Goal: Information Seeking & Learning: Learn about a topic

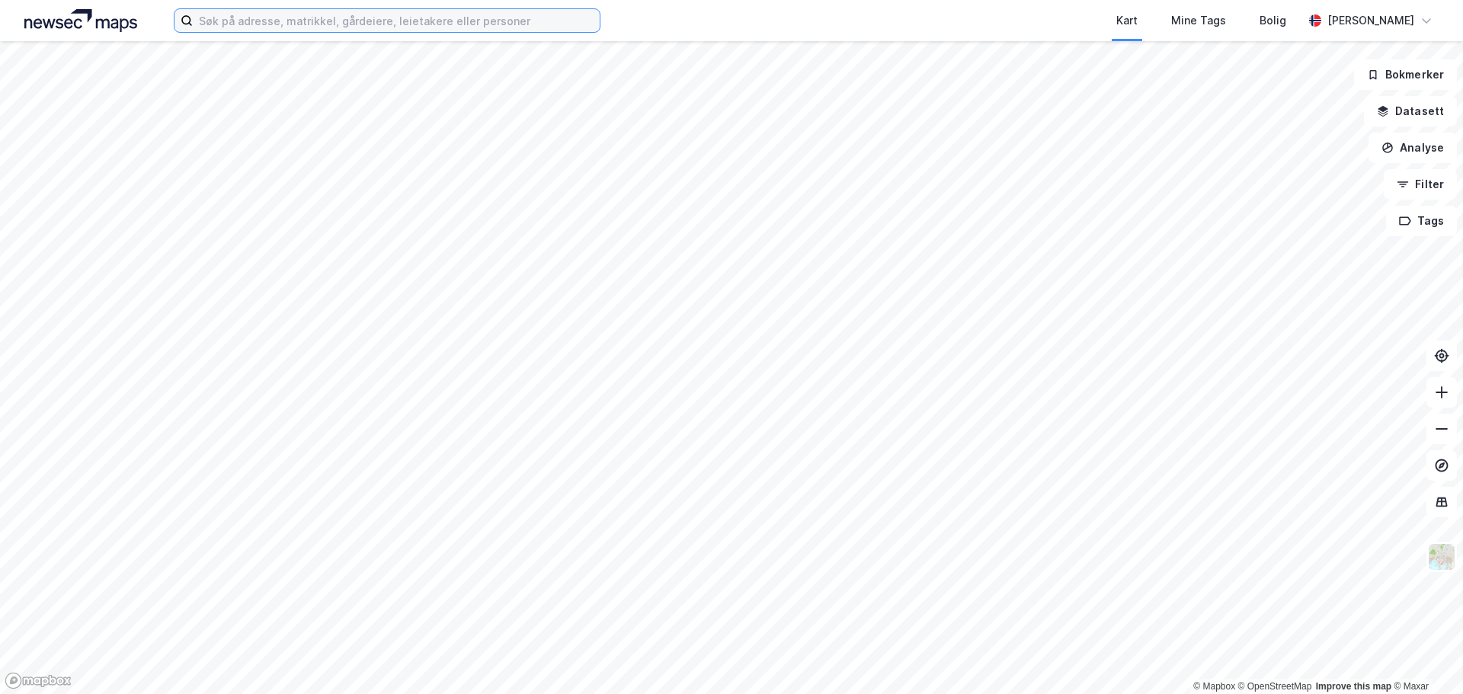
click at [355, 18] on input at bounding box center [396, 20] width 407 height 23
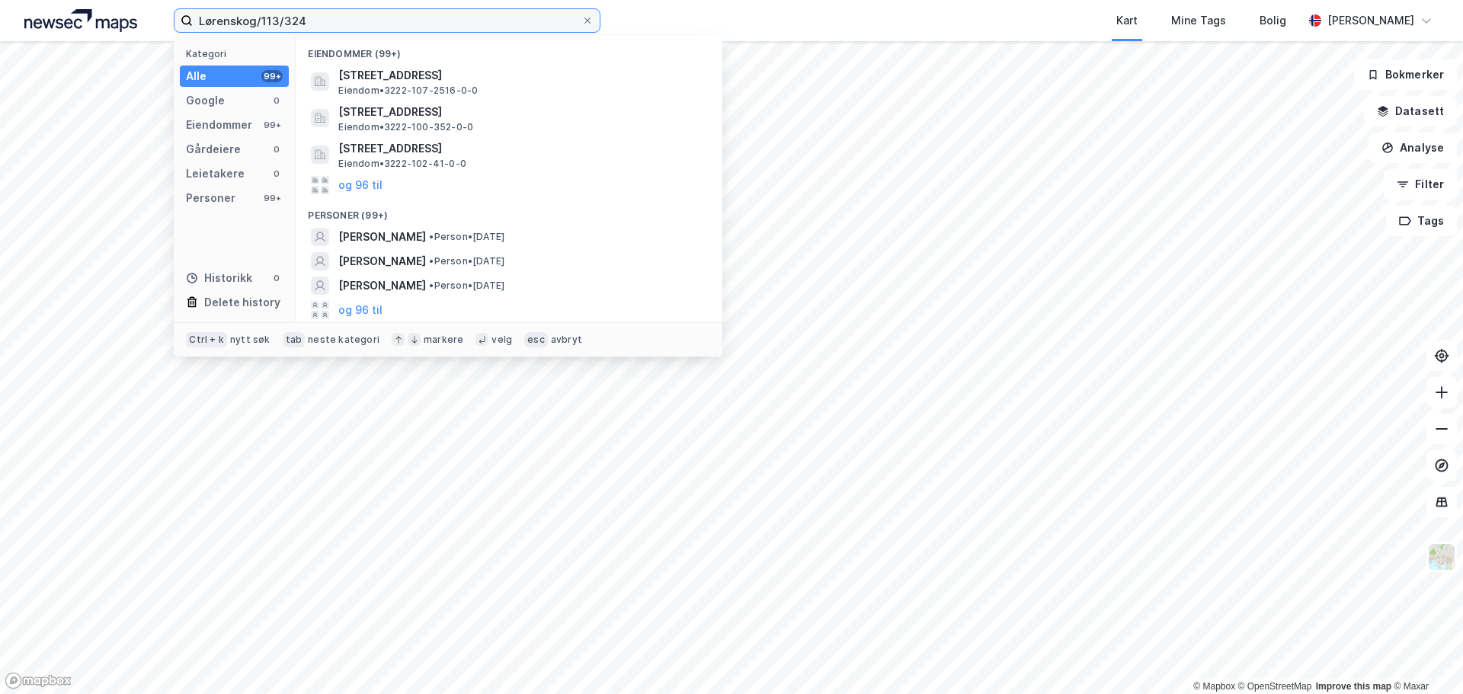
type input "Lørenskog/113/324"
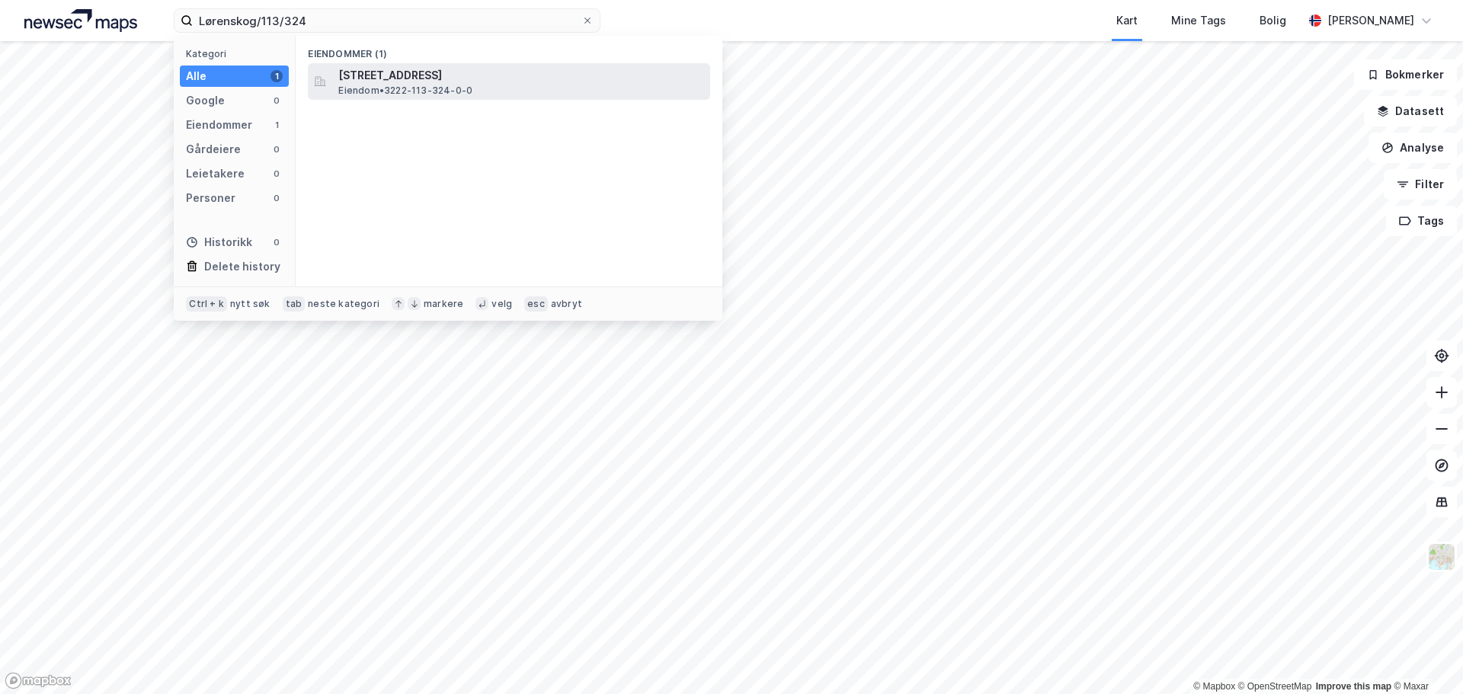
click at [390, 70] on span "[STREET_ADDRESS]" at bounding box center [521, 75] width 366 height 18
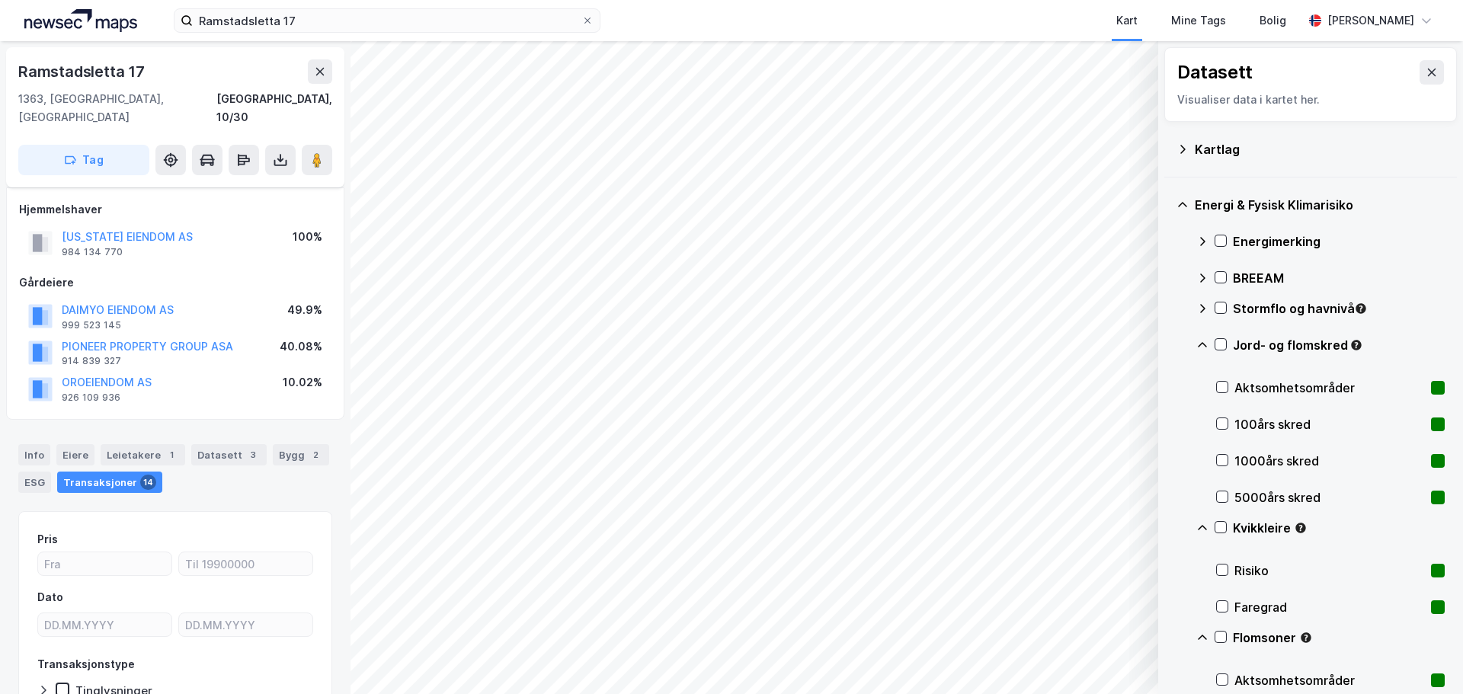
scroll to position [85, 0]
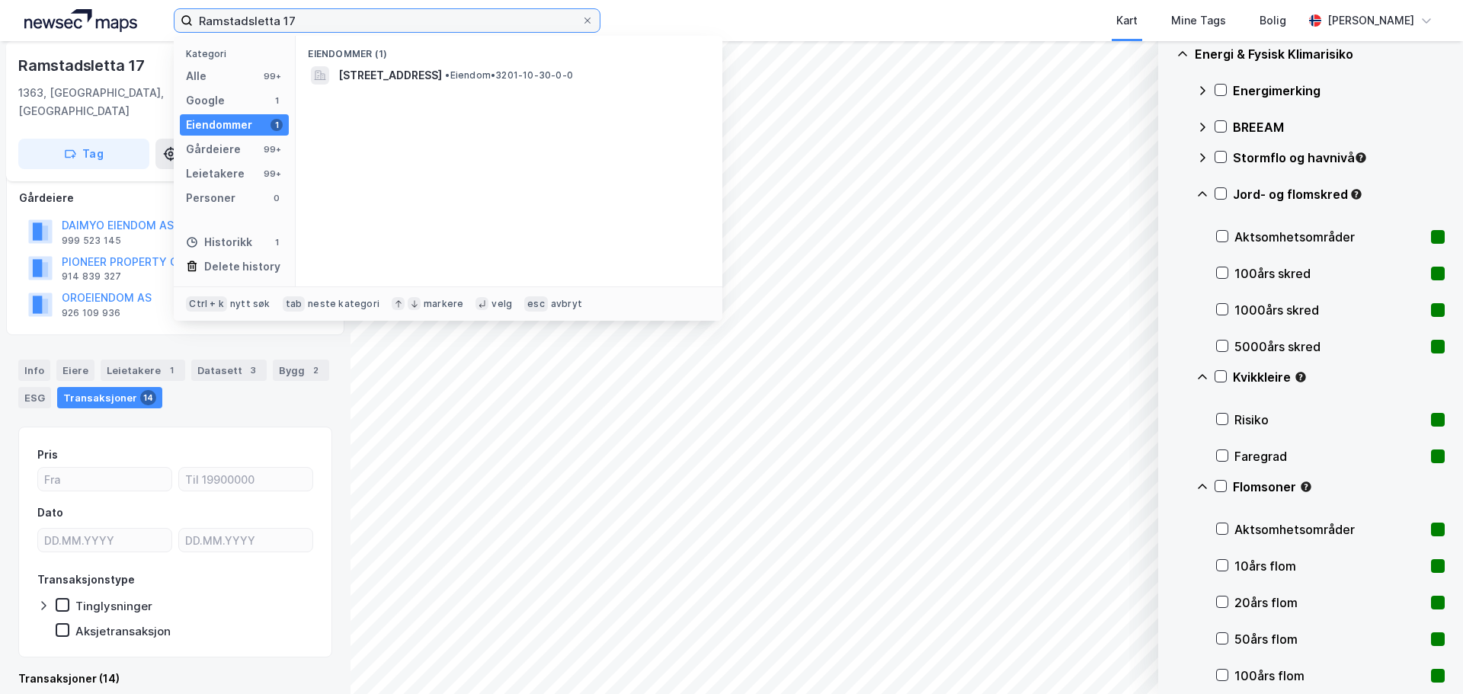
drag, startPoint x: 310, startPoint y: 18, endPoint x: 240, endPoint y: 21, distance: 70.2
click at [240, 21] on input "Ramstadsletta 17" at bounding box center [387, 20] width 389 height 23
click at [315, 19] on input "Ramstadsletta 17" at bounding box center [387, 20] width 389 height 23
click at [317, 18] on input "Ramstadsletta 17" at bounding box center [387, 20] width 389 height 23
click at [341, 19] on input "Ramstadsletta 17" at bounding box center [387, 20] width 389 height 23
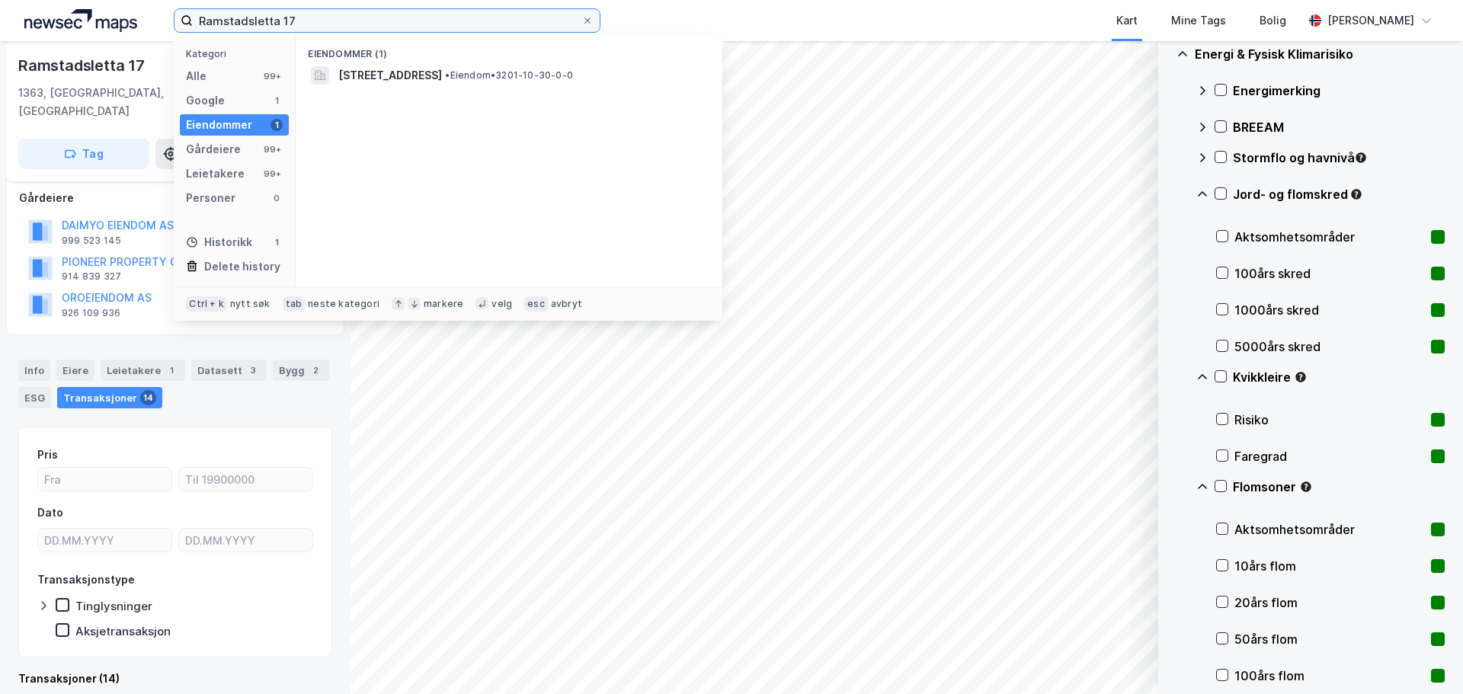
drag, startPoint x: 357, startPoint y: 19, endPoint x: 167, endPoint y: 20, distance: 190.6
click at [167, 20] on div "Ramstadsletta 17 Kategori Alle 99+ Google 1 Eiendommer 1 Gårdeiere 99+ Leietake…" at bounding box center [731, 20] width 1463 height 41
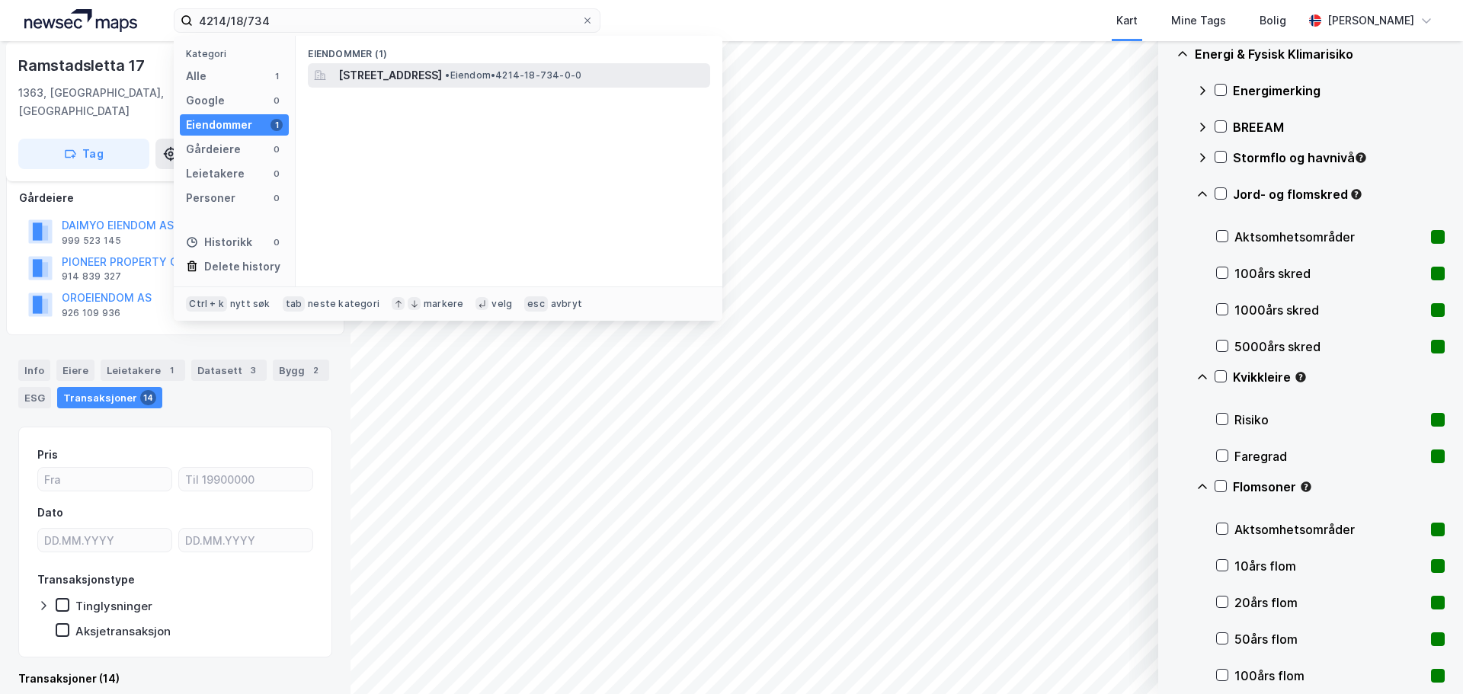
click at [564, 74] on div "Nidelvvegen 15, 4820, FROLAND, FROLAND • Eiendom • 4214-18-734-0-0" at bounding box center [522, 75] width 369 height 18
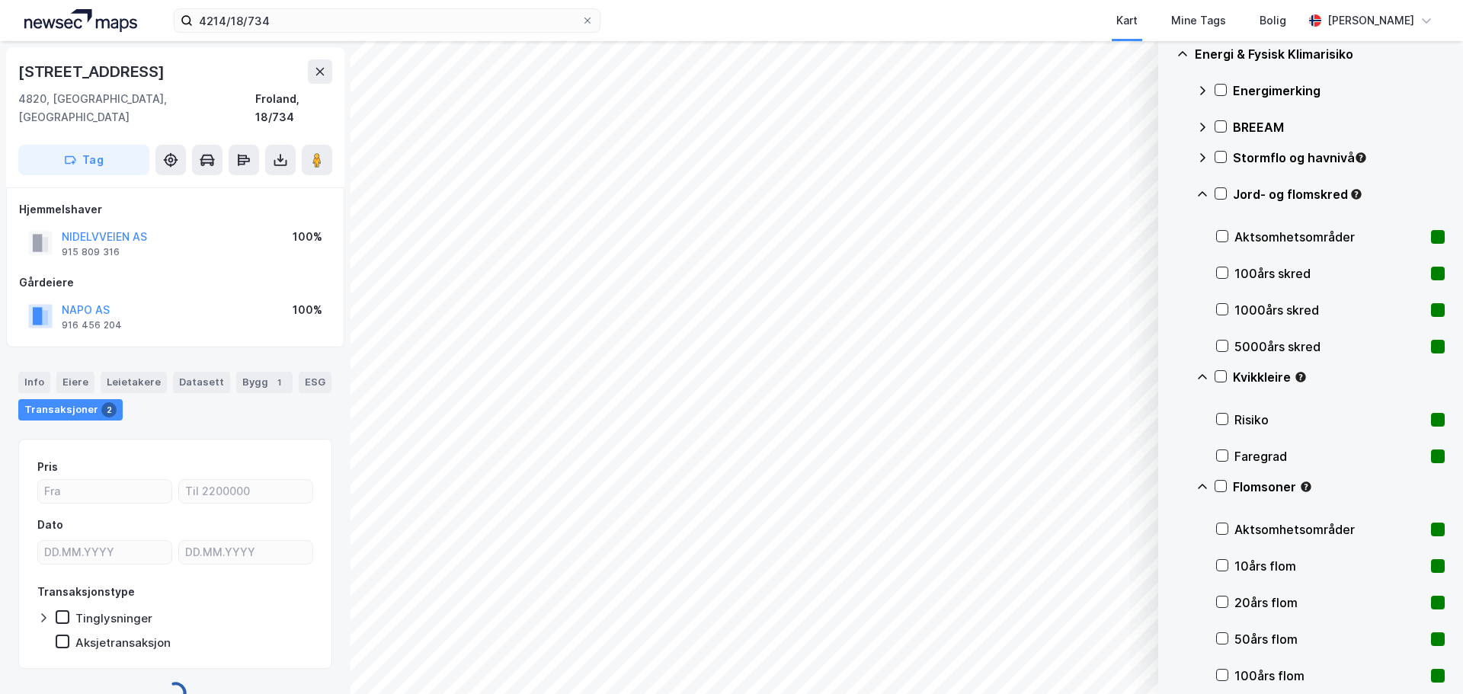
scroll to position [11, 0]
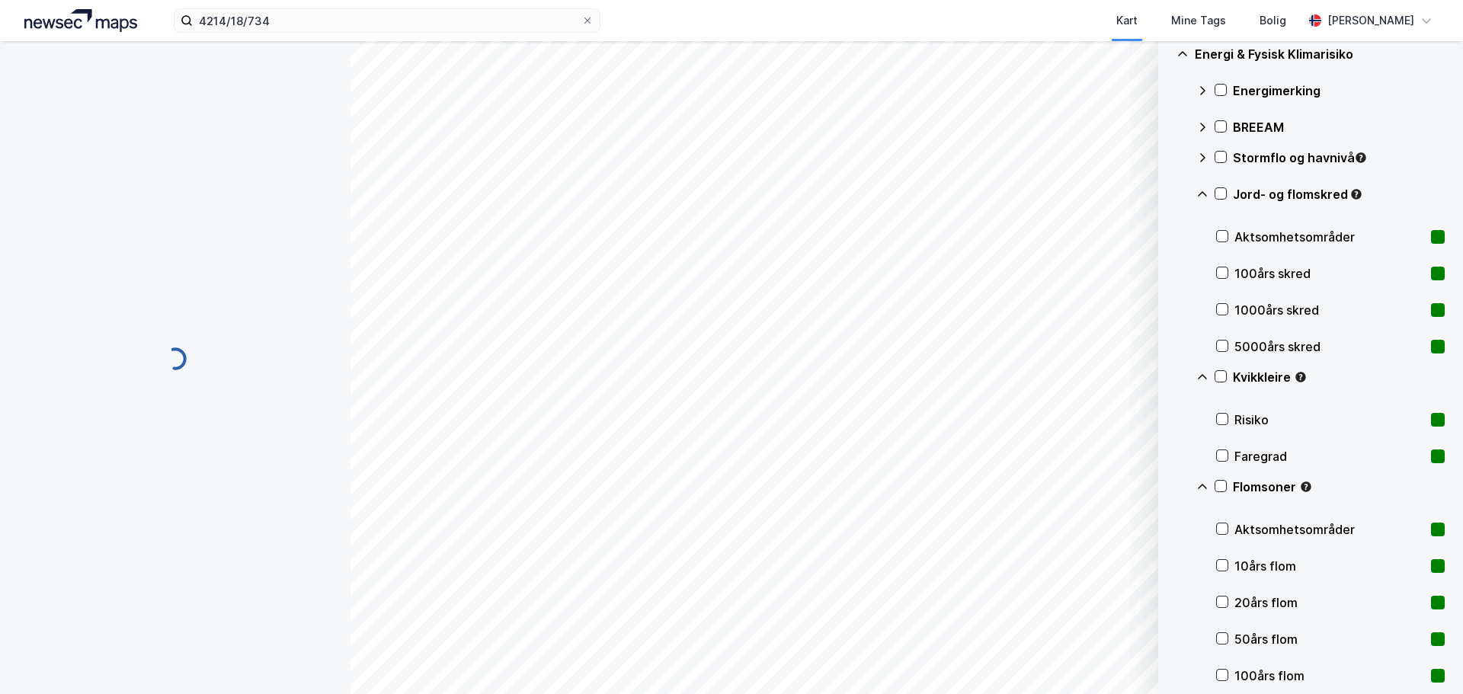
scroll to position [11, 0]
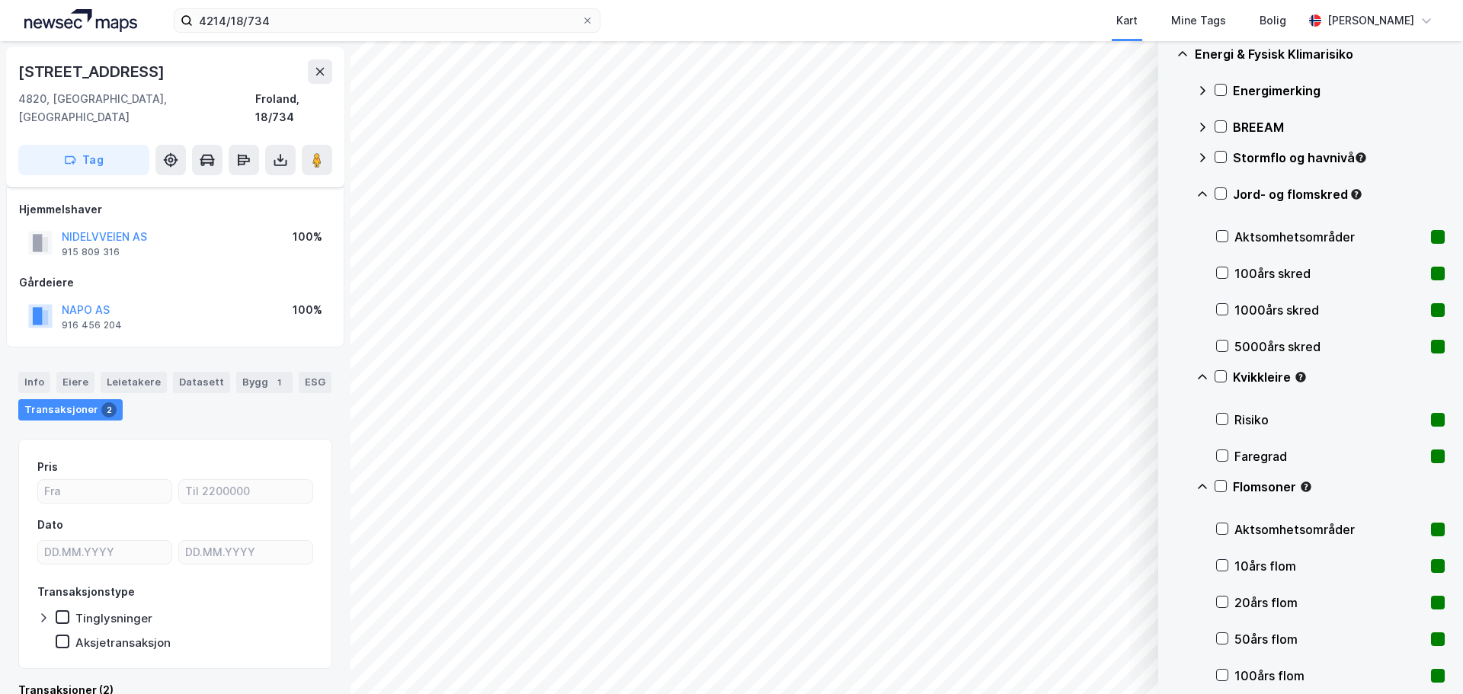
scroll to position [11, 0]
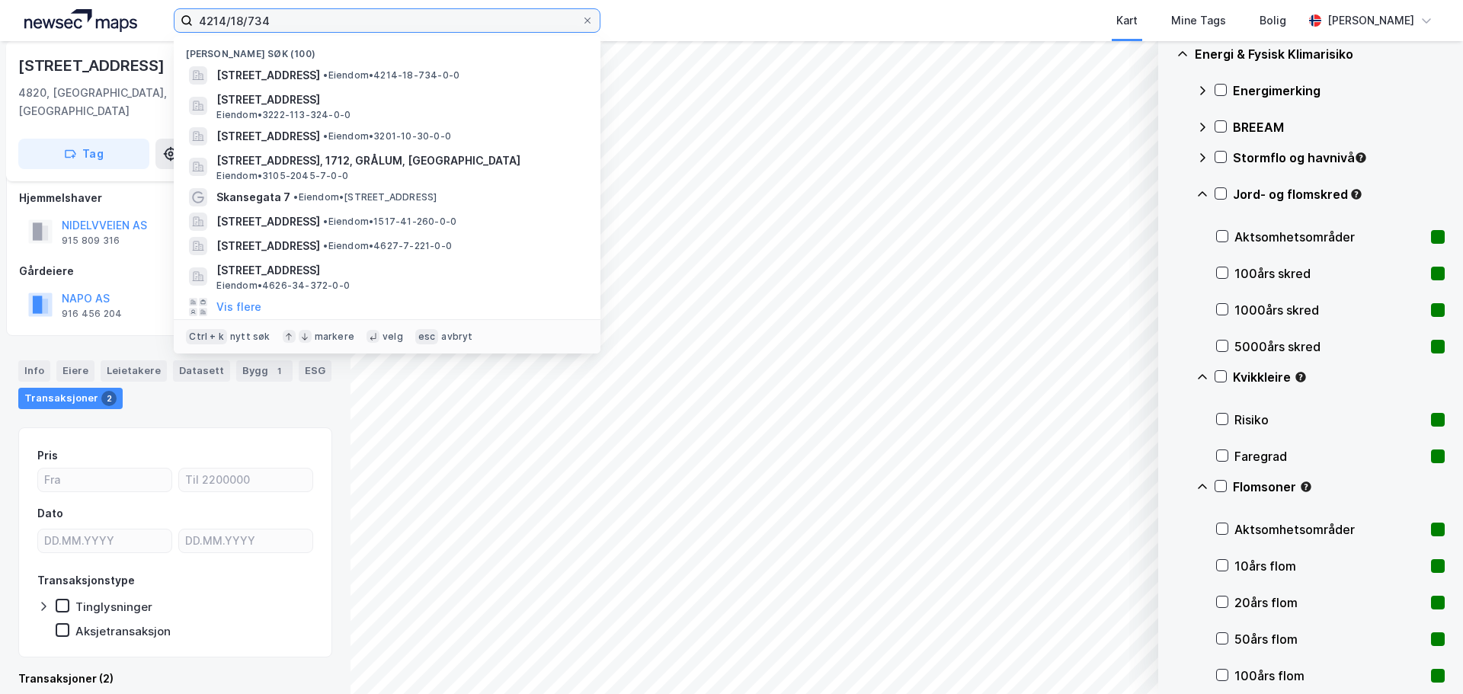
drag, startPoint x: 285, startPoint y: 17, endPoint x: 85, endPoint y: -8, distance: 202.0
click at [85, 0] on html "4214/18/734 Nylige søk (100) Nidelvvegen 15, 4820, FROLAND, FROLAND • Eiendom •…" at bounding box center [731, 347] width 1463 height 694
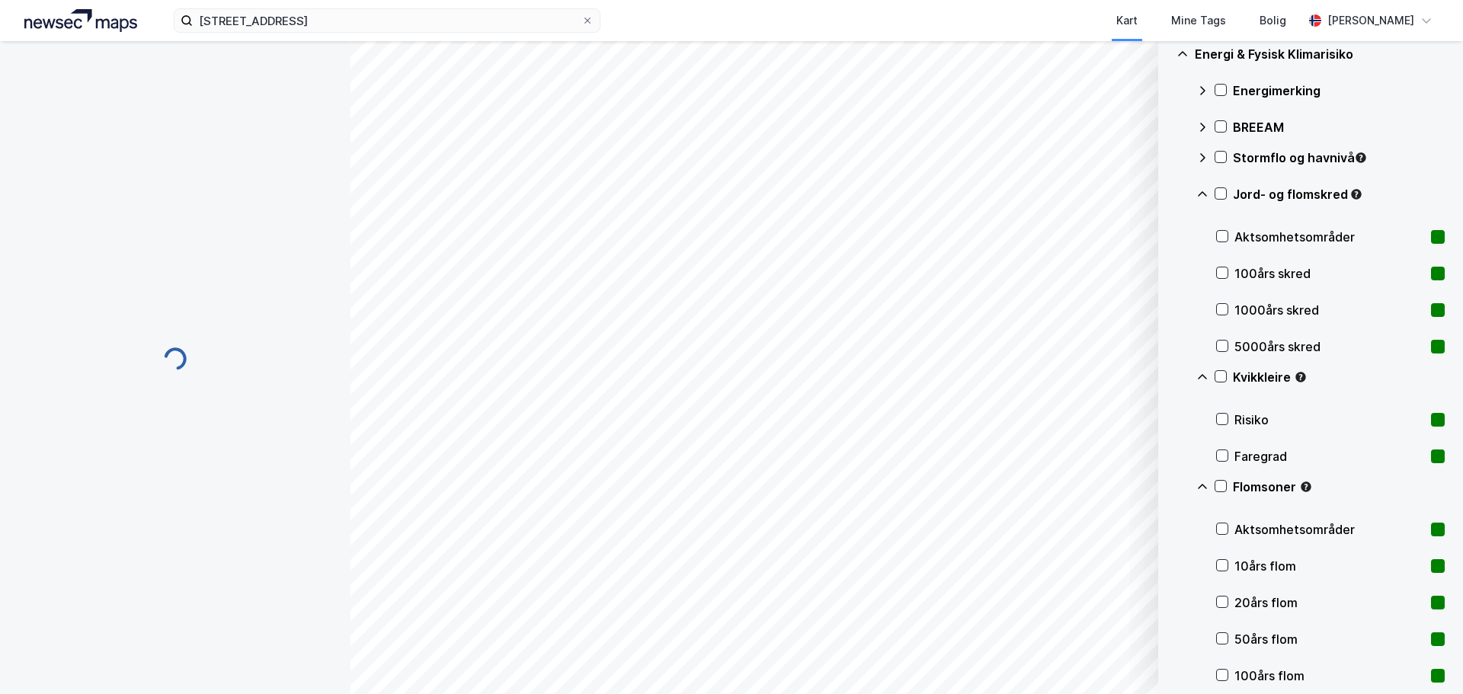
scroll to position [11, 0]
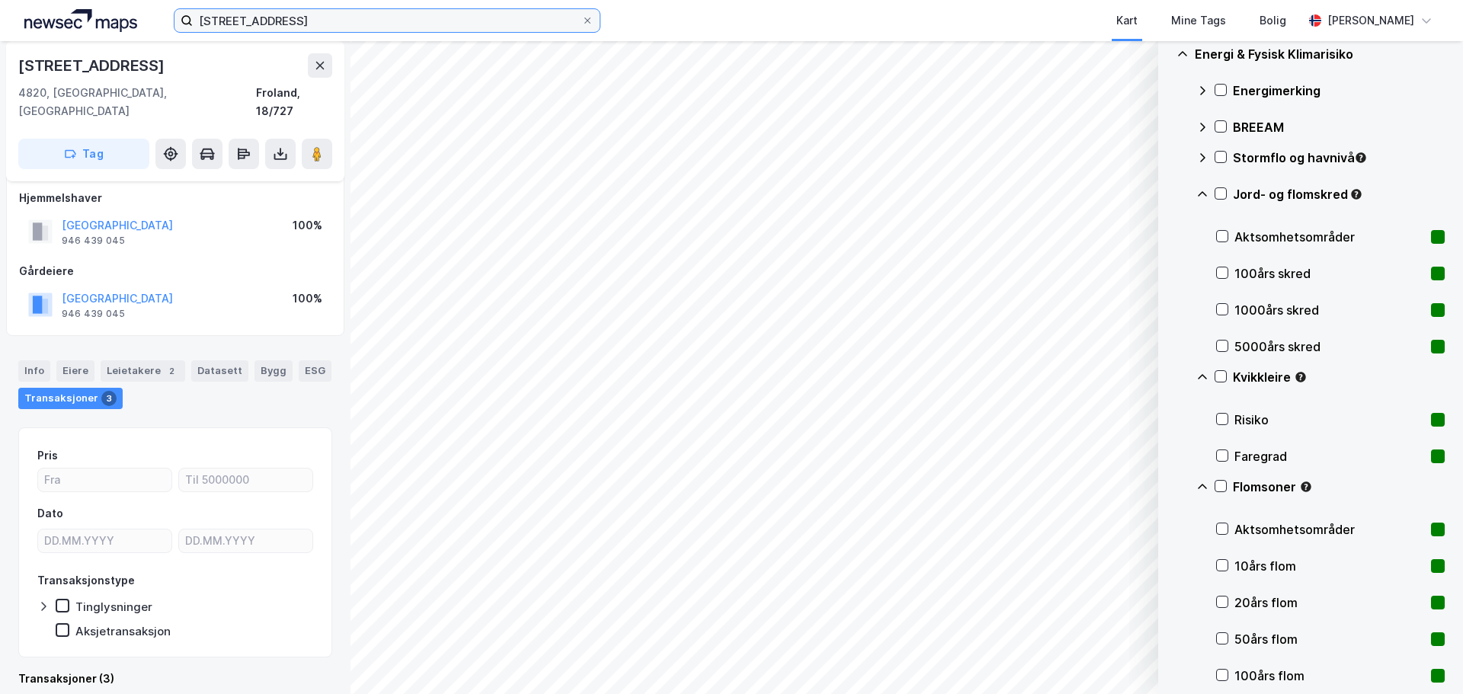
click at [341, 20] on input "Nidelvvegen 13, froland" at bounding box center [387, 20] width 389 height 23
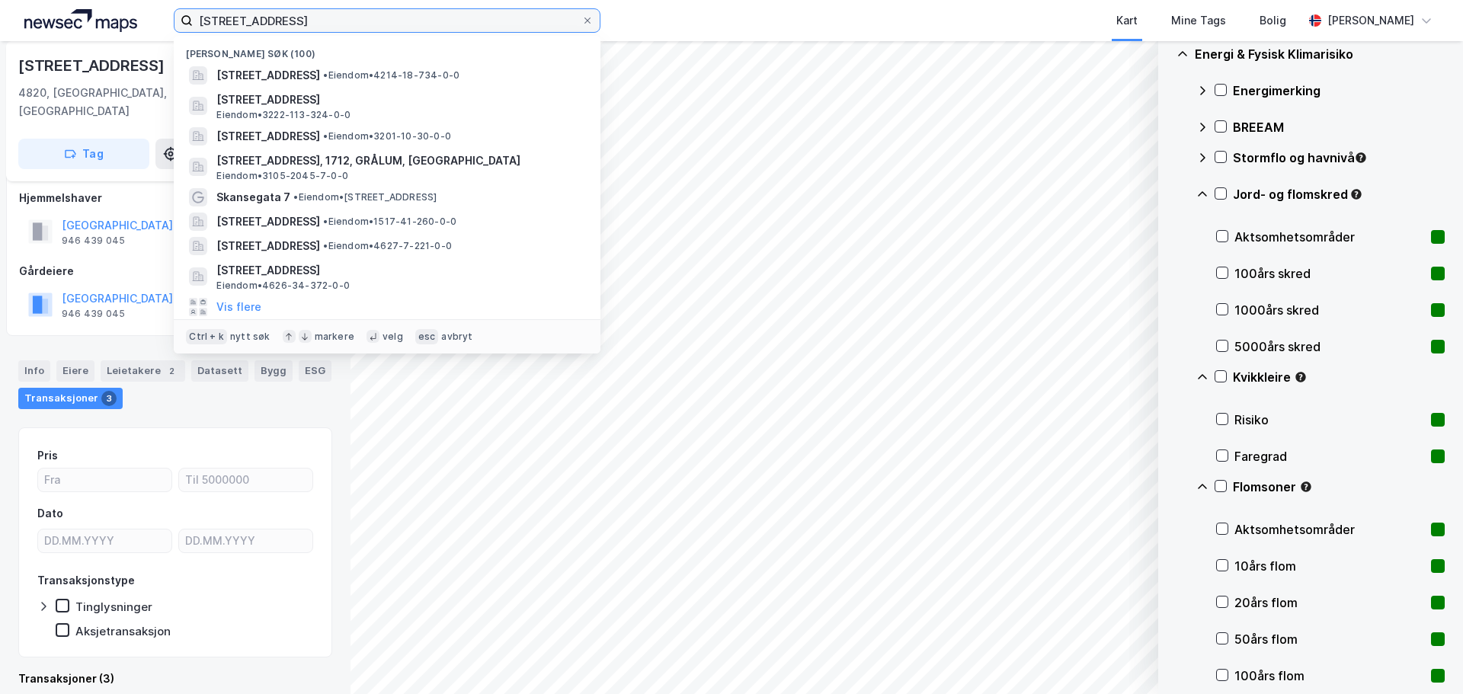
drag, startPoint x: 355, startPoint y: 19, endPoint x: 79, endPoint y: 16, distance: 276.7
click at [79, 16] on div "Nidelvvegen 13, froland Nylige søk (100) Nidelvvegen 15, 4820, FROLAND, FROLAND…" at bounding box center [731, 20] width 1463 height 41
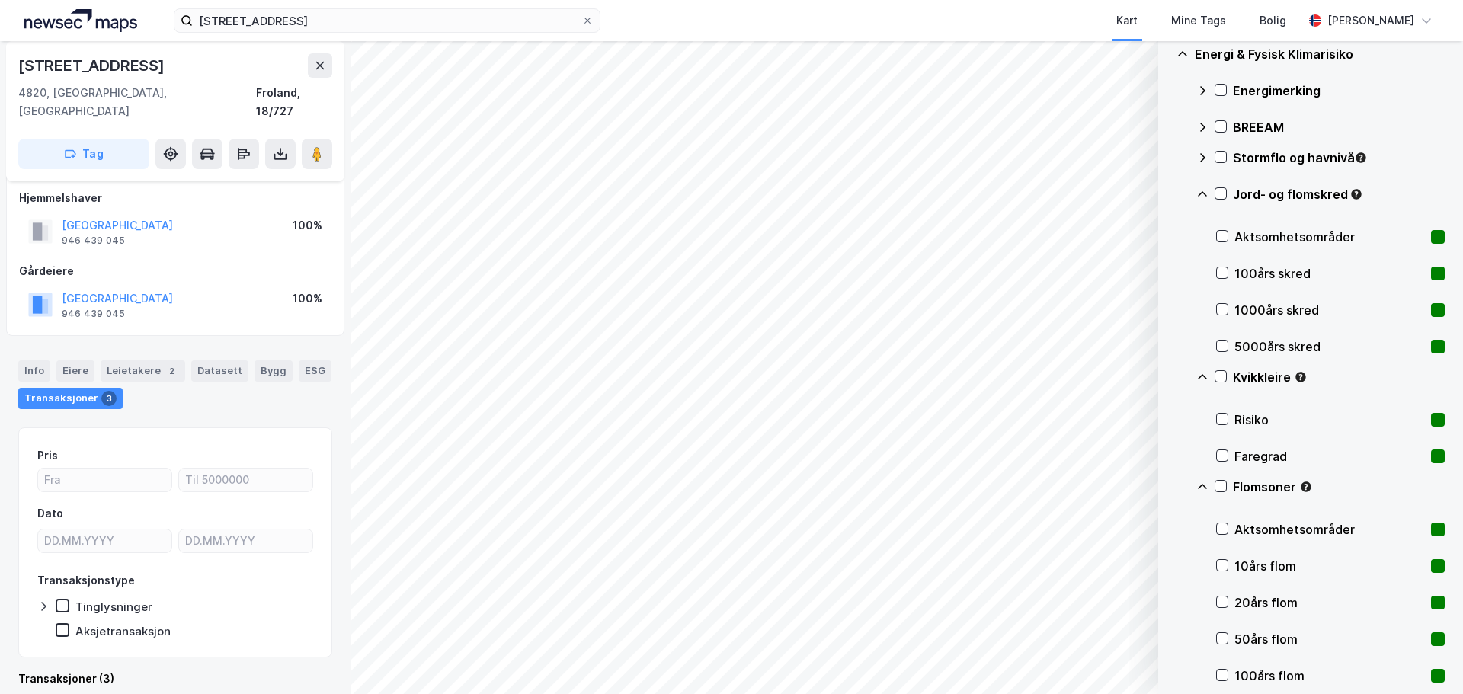
click at [37, 361] on div "Info" at bounding box center [34, 371] width 32 height 21
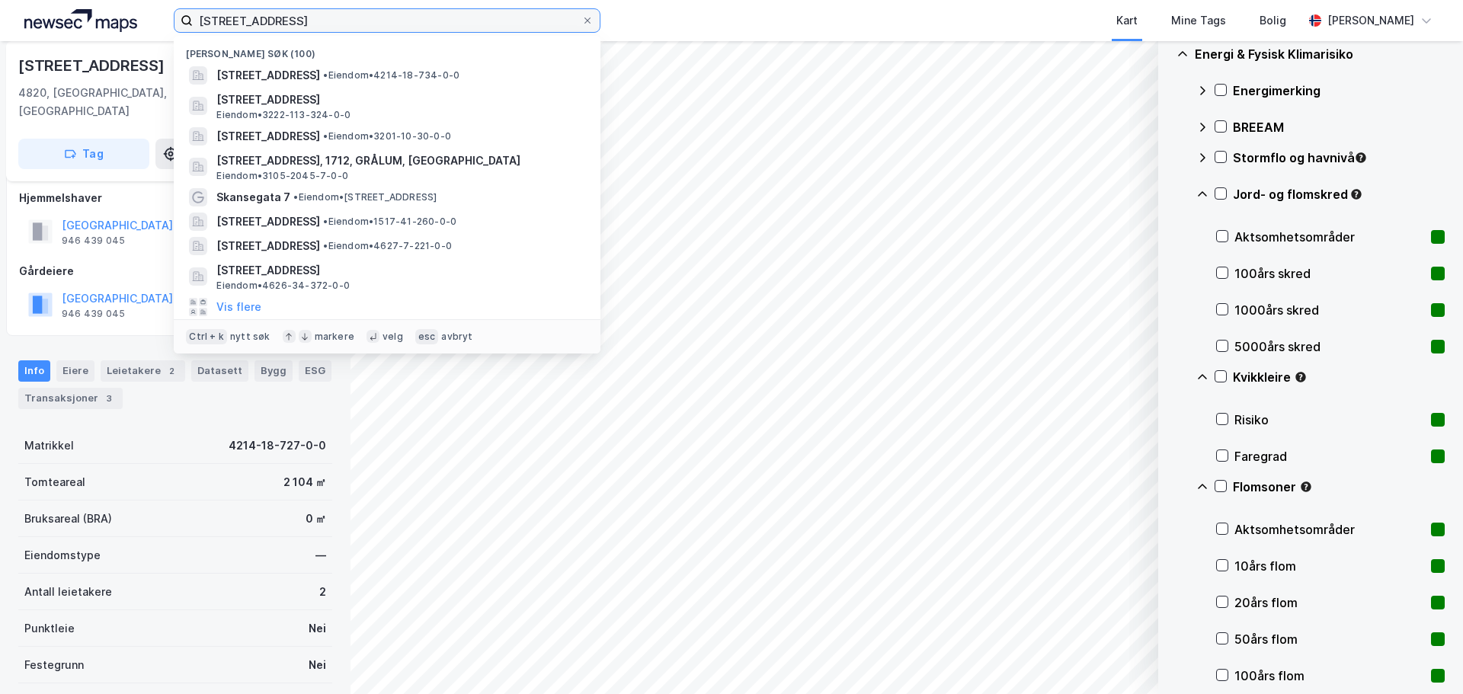
drag, startPoint x: 344, startPoint y: 20, endPoint x: 130, endPoint y: 24, distance: 214.2
click at [130, 24] on div "Nidelvvegen 13, froland Nylige søk (100) Nidelvvegen 15, 4820, FROLAND, FROLAND…" at bounding box center [731, 20] width 1463 height 41
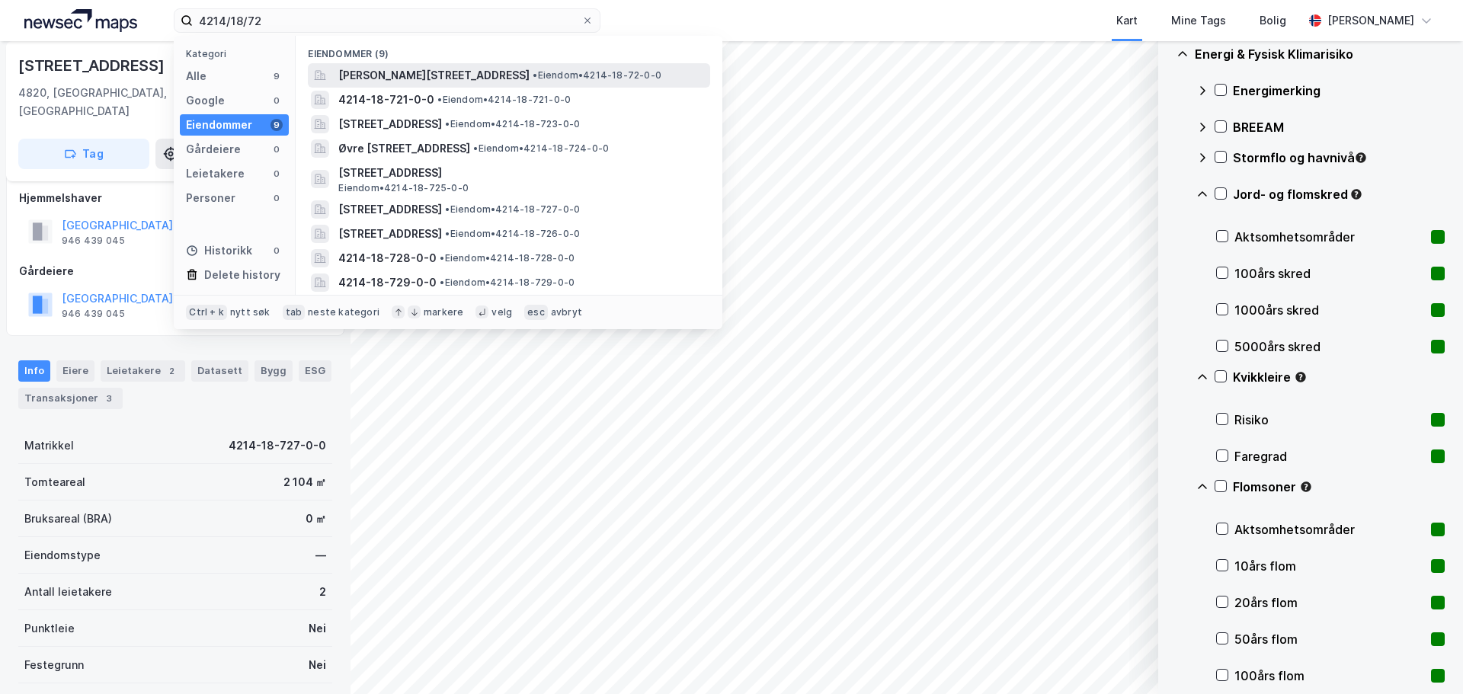
click at [351, 71] on span "Nesbakken 10, 4820, FROLAND, FROLAND" at bounding box center [433, 75] width 191 height 18
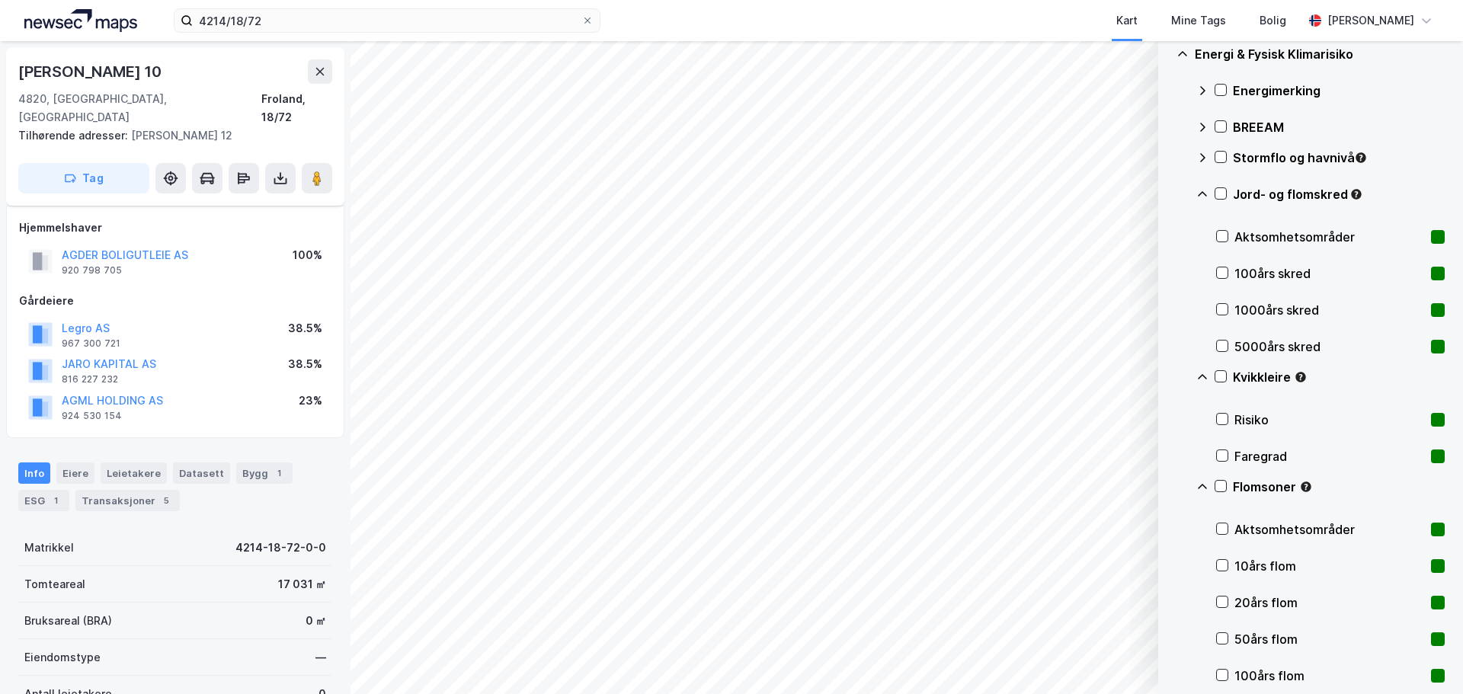
scroll to position [11, 0]
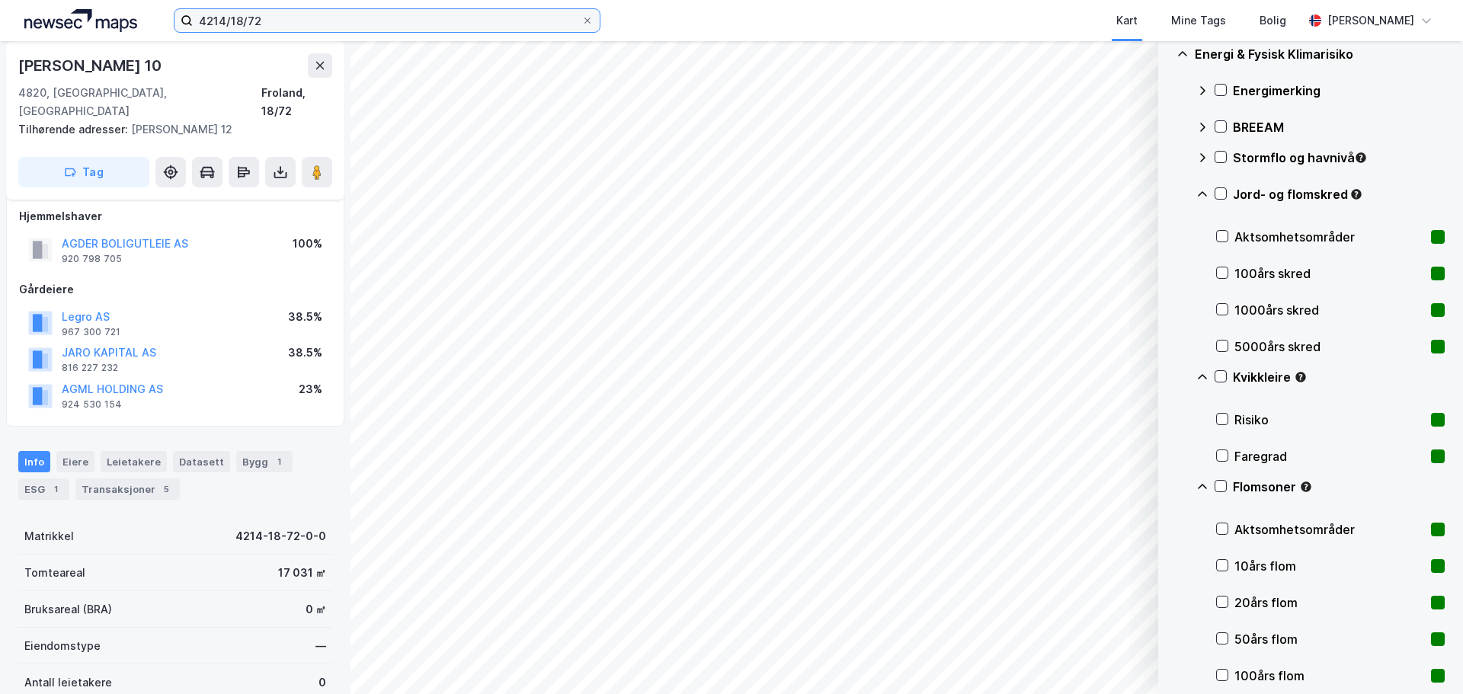
click at [275, 18] on input "4214/18/72" at bounding box center [387, 20] width 389 height 23
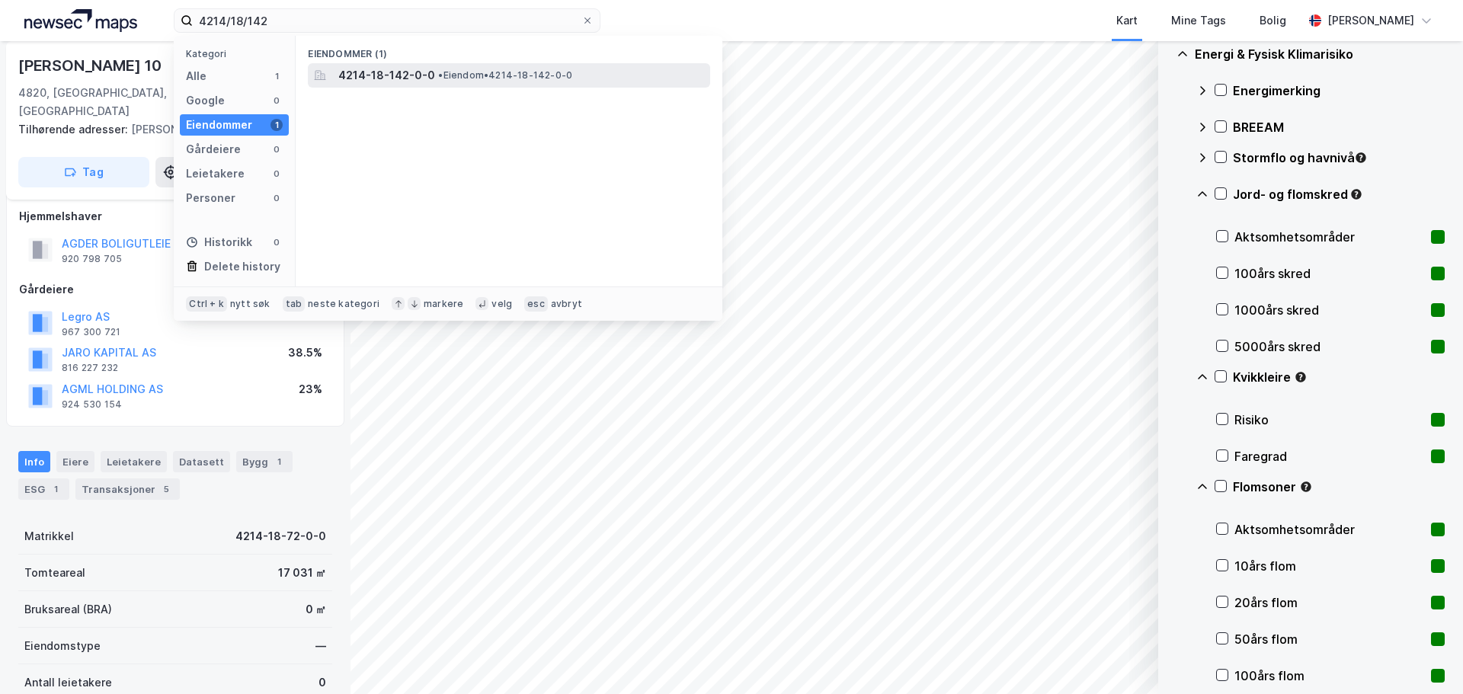
click at [364, 71] on span "4214-18-142-0-0" at bounding box center [386, 75] width 97 height 18
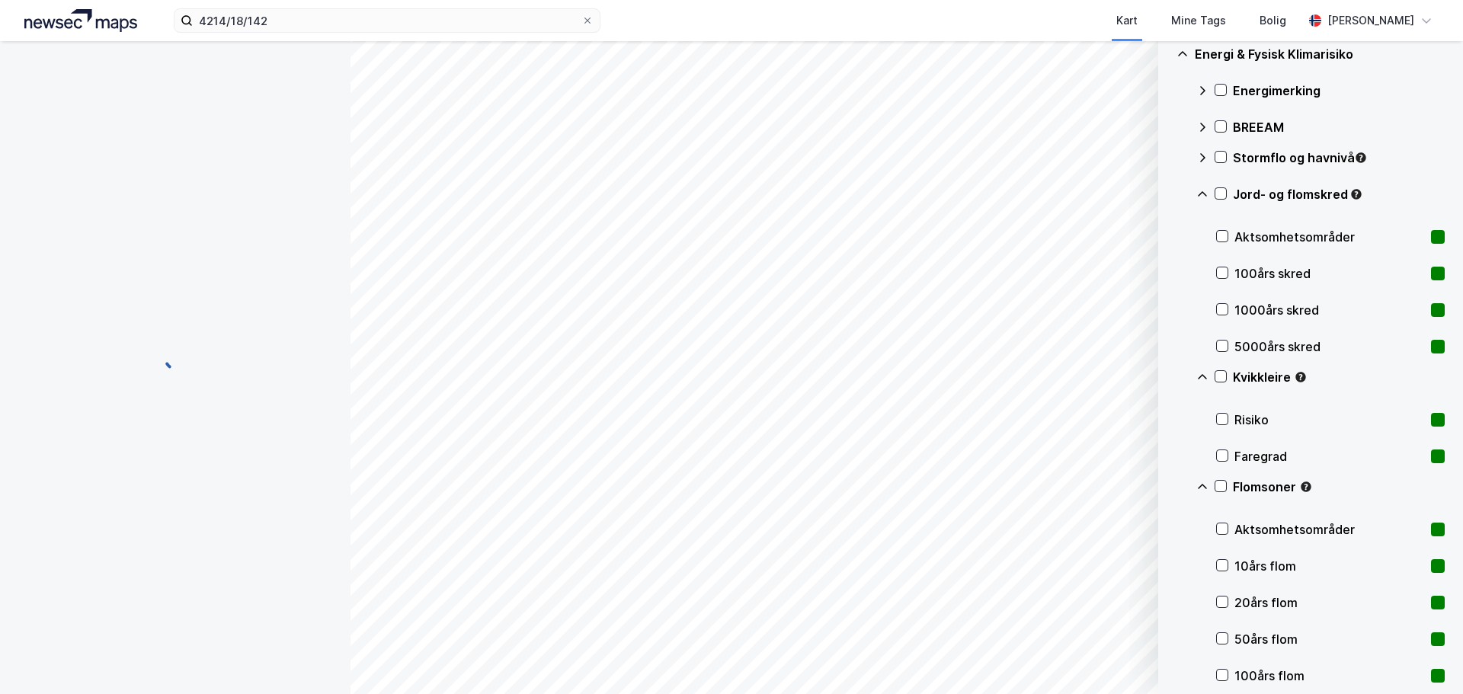
scroll to position [11, 0]
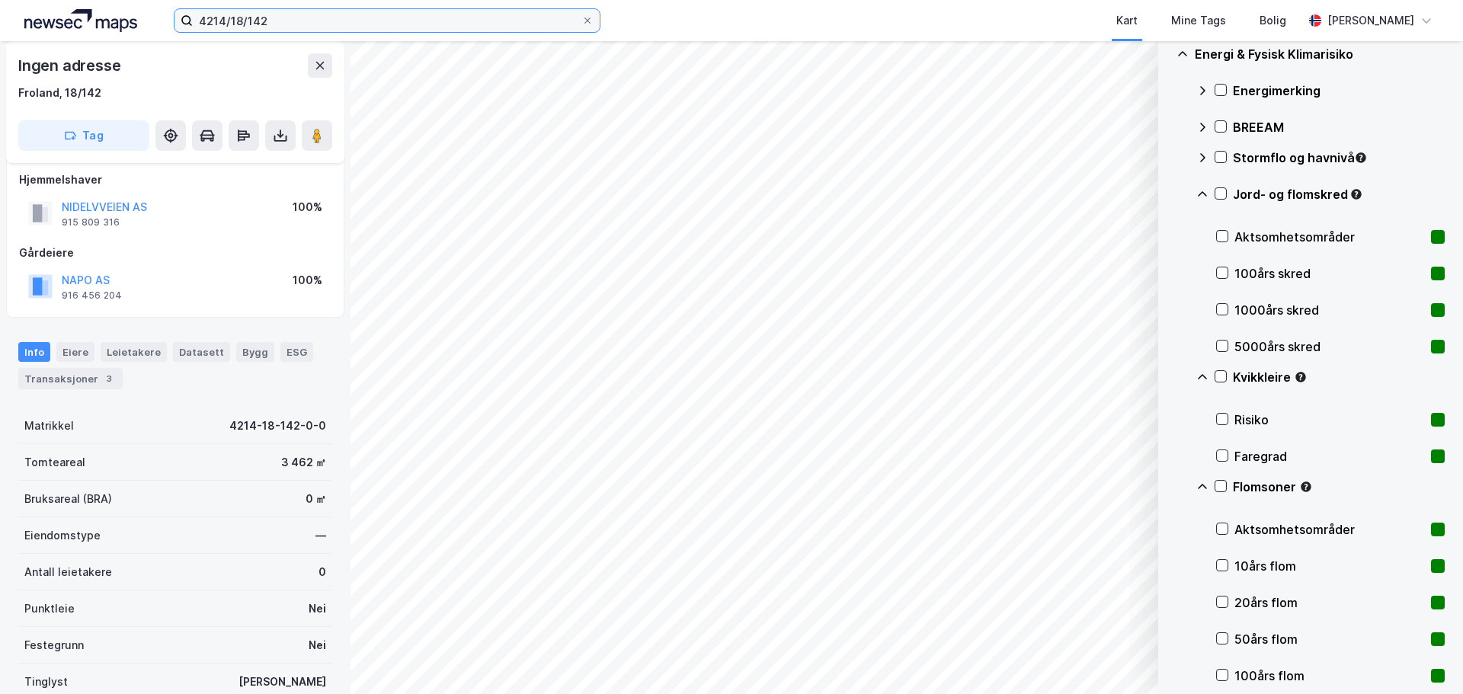
click at [281, 22] on input "4214/18/142" at bounding box center [387, 20] width 389 height 23
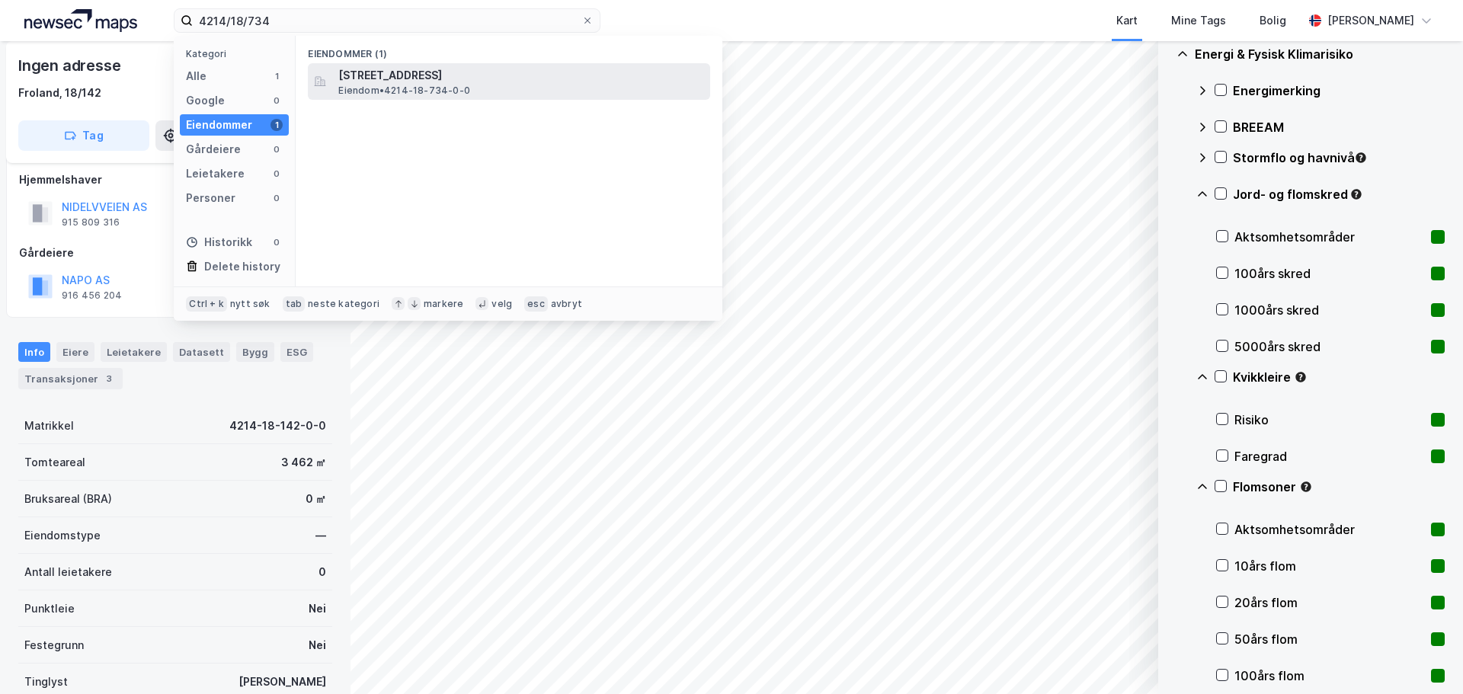
click at [366, 75] on span "Nidelvvegen 15, 4820, FROLAND, FROLAND" at bounding box center [521, 75] width 366 height 18
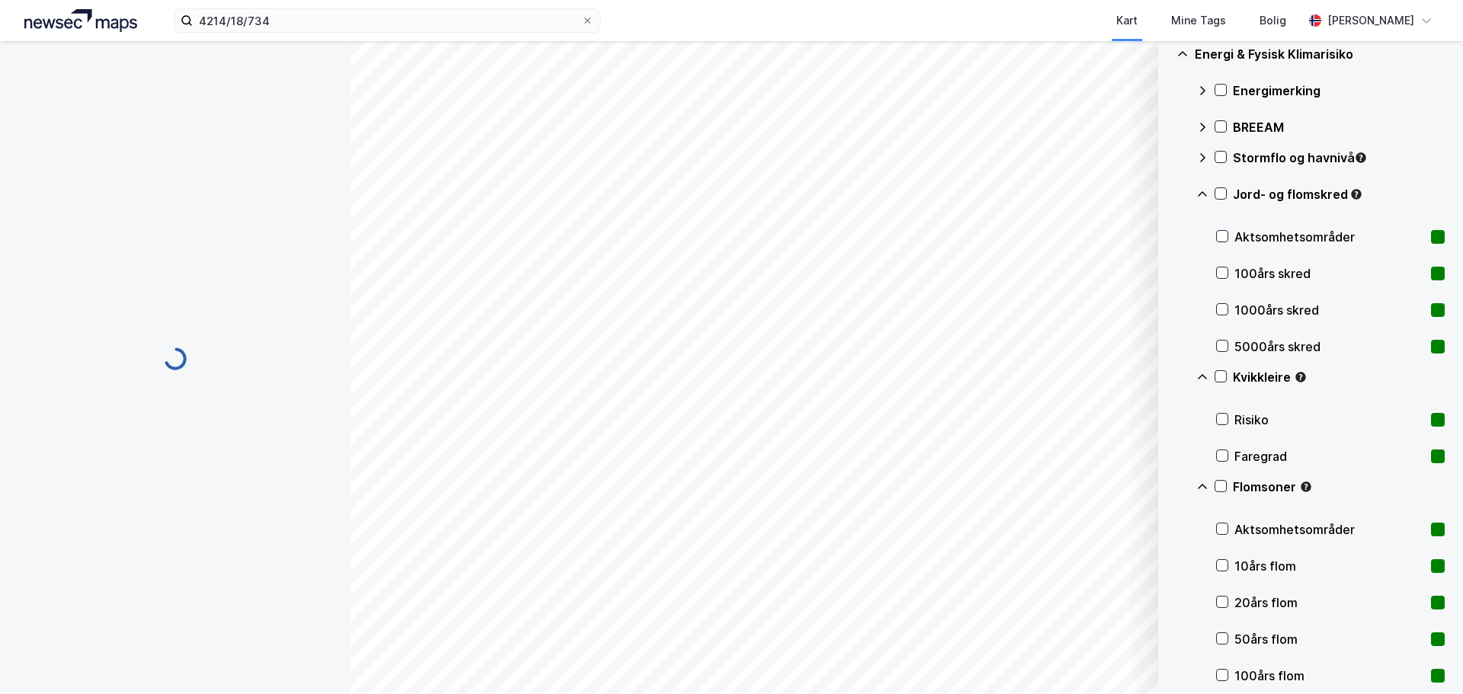
scroll to position [11, 0]
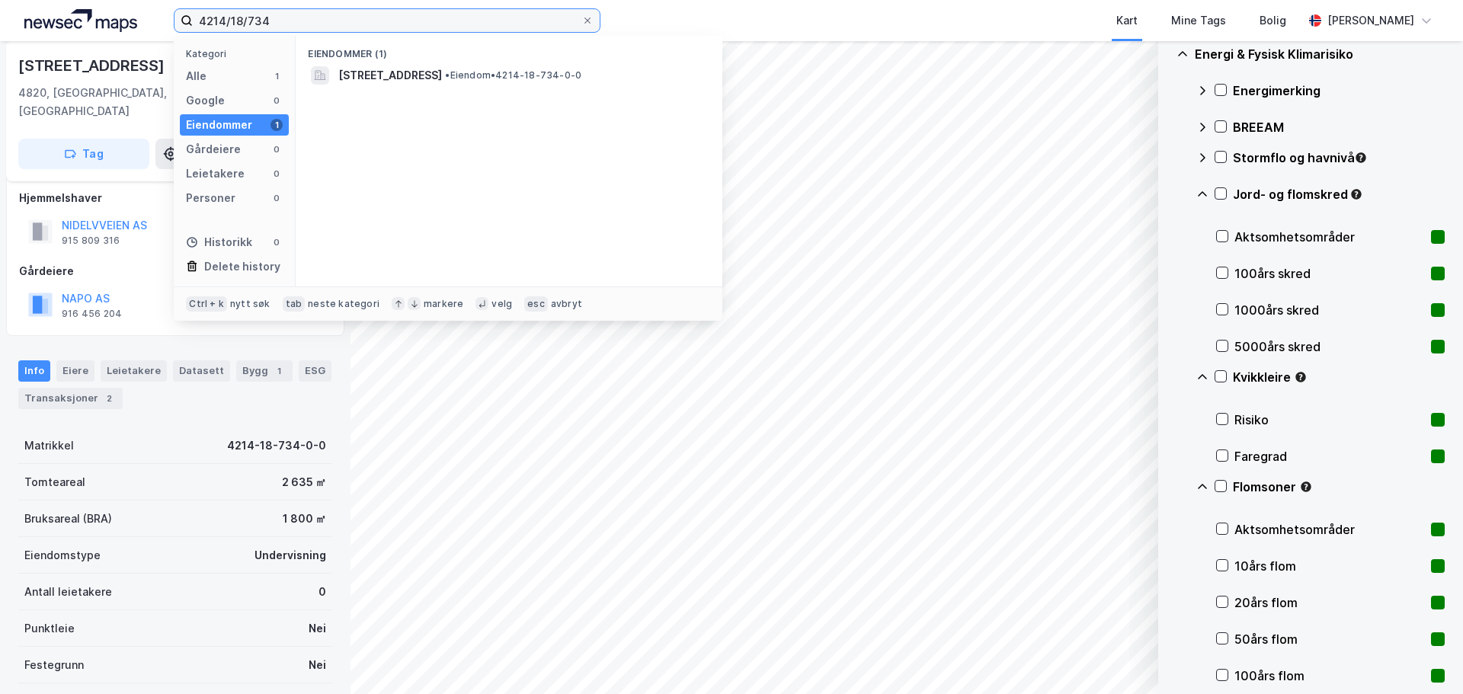
click at [300, 26] on input "4214/18/734" at bounding box center [387, 20] width 389 height 23
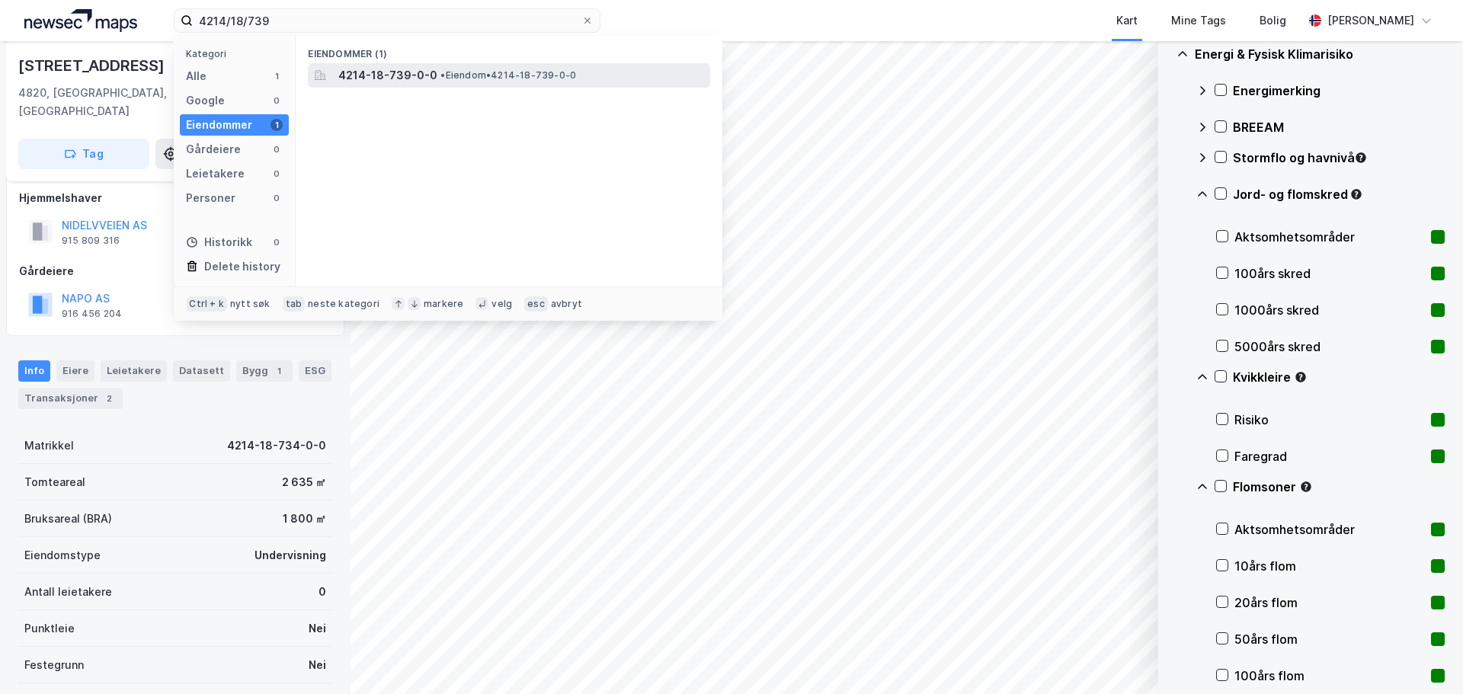
click at [397, 71] on span "4214-18-739-0-0" at bounding box center [387, 75] width 99 height 18
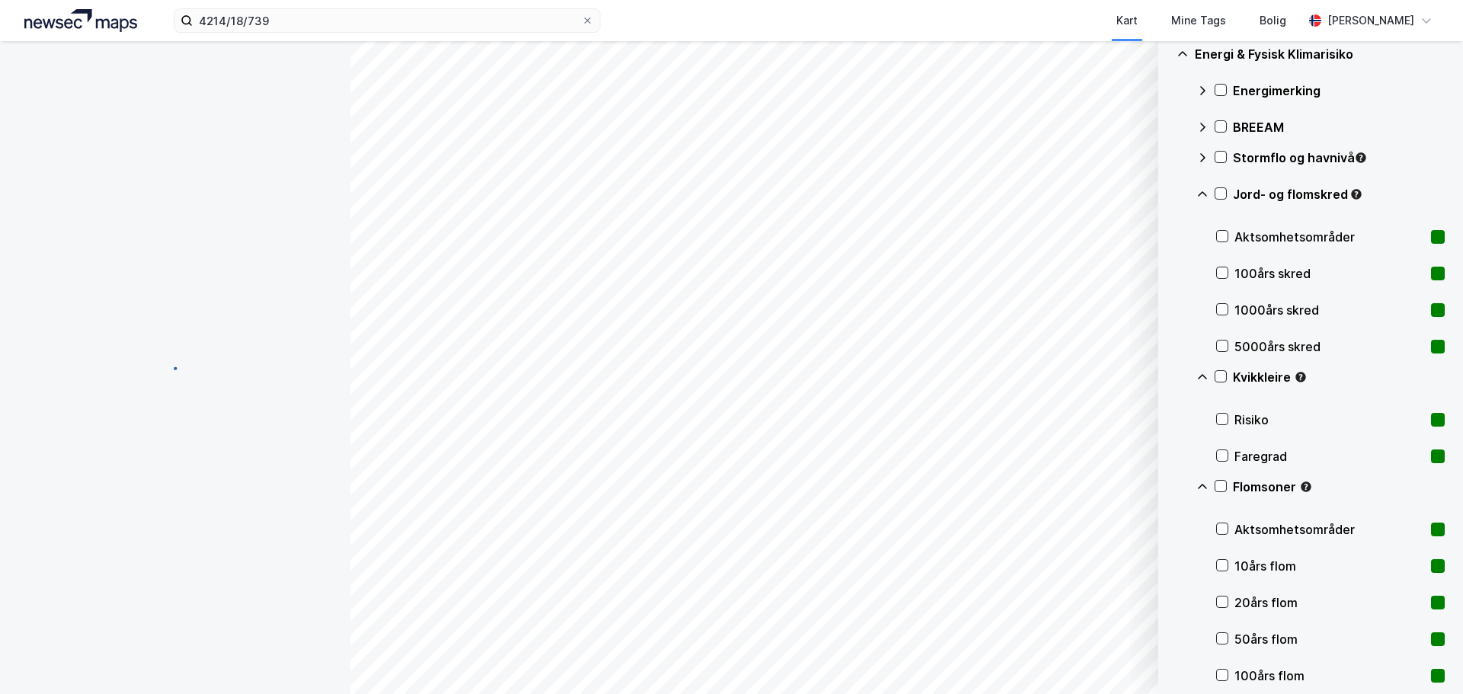
scroll to position [11, 0]
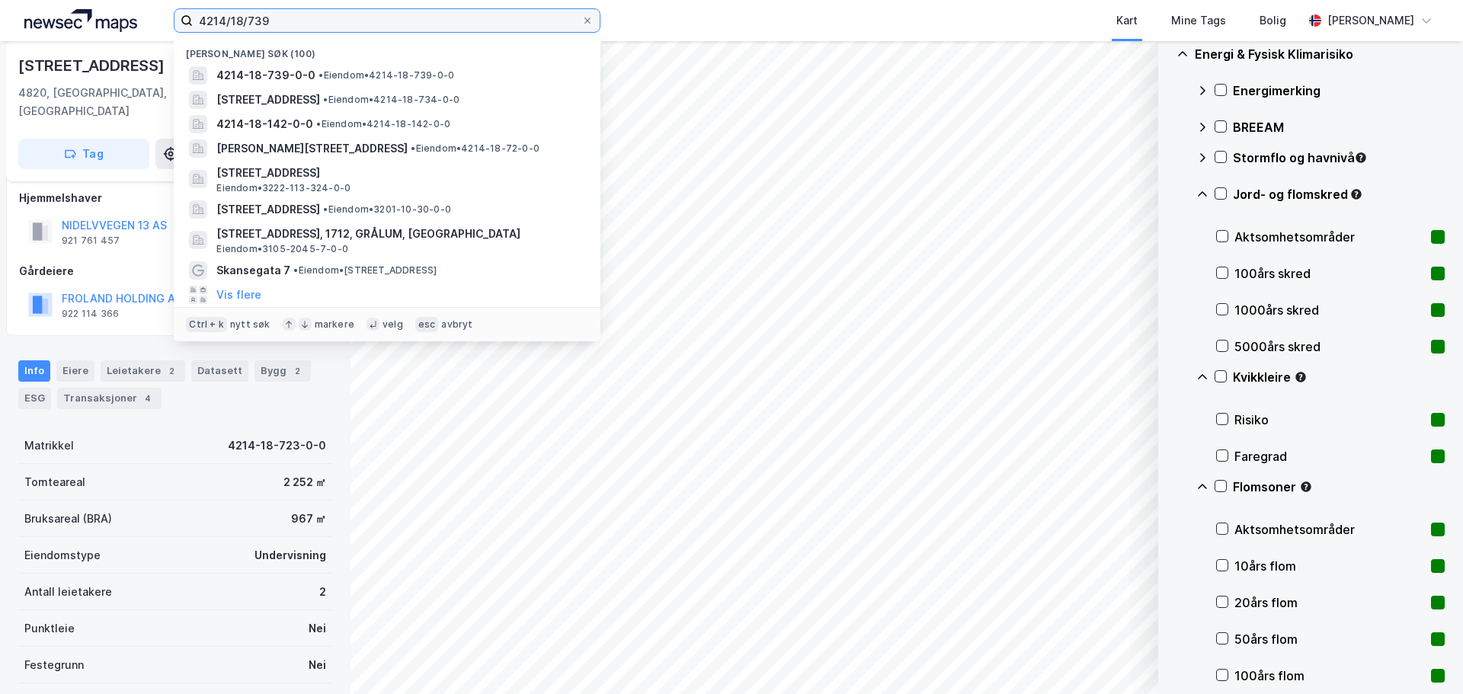
click at [271, 19] on input "4214/18/739" at bounding box center [387, 20] width 389 height 23
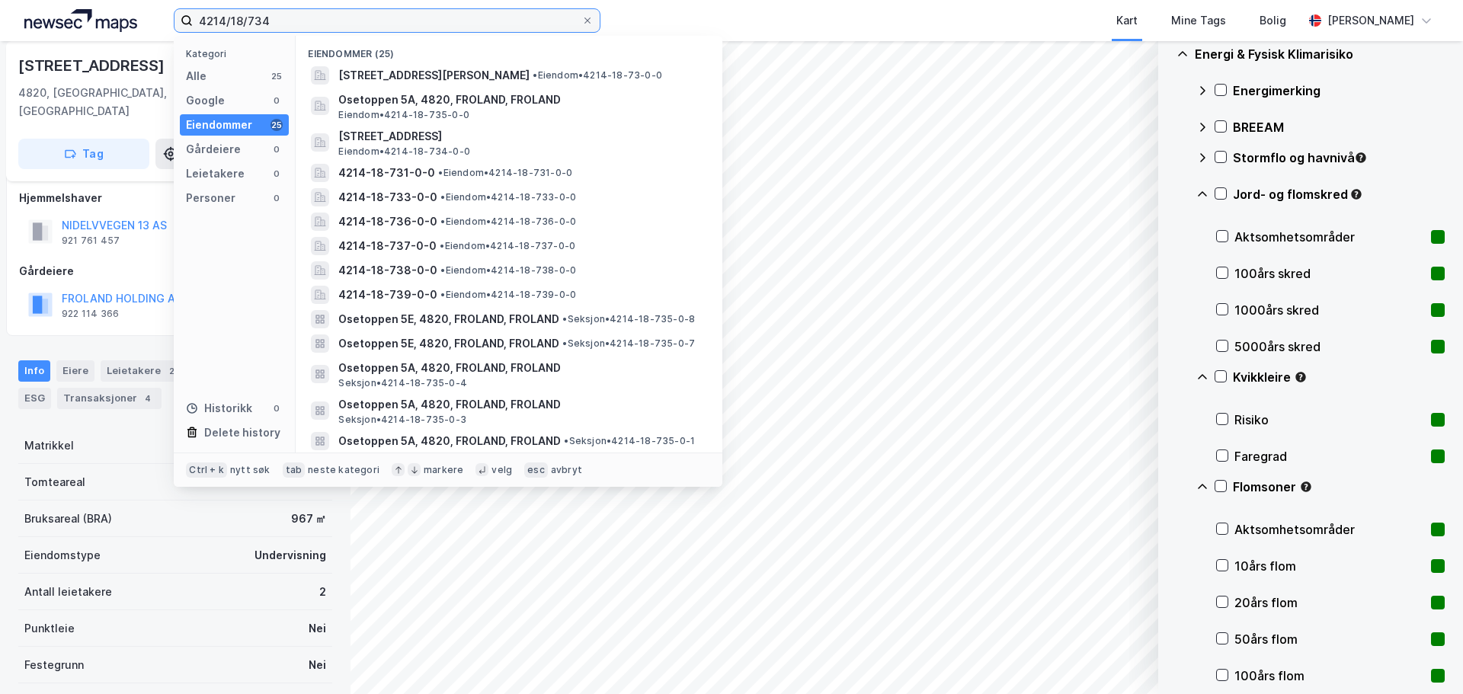
type input "4214/18/734"
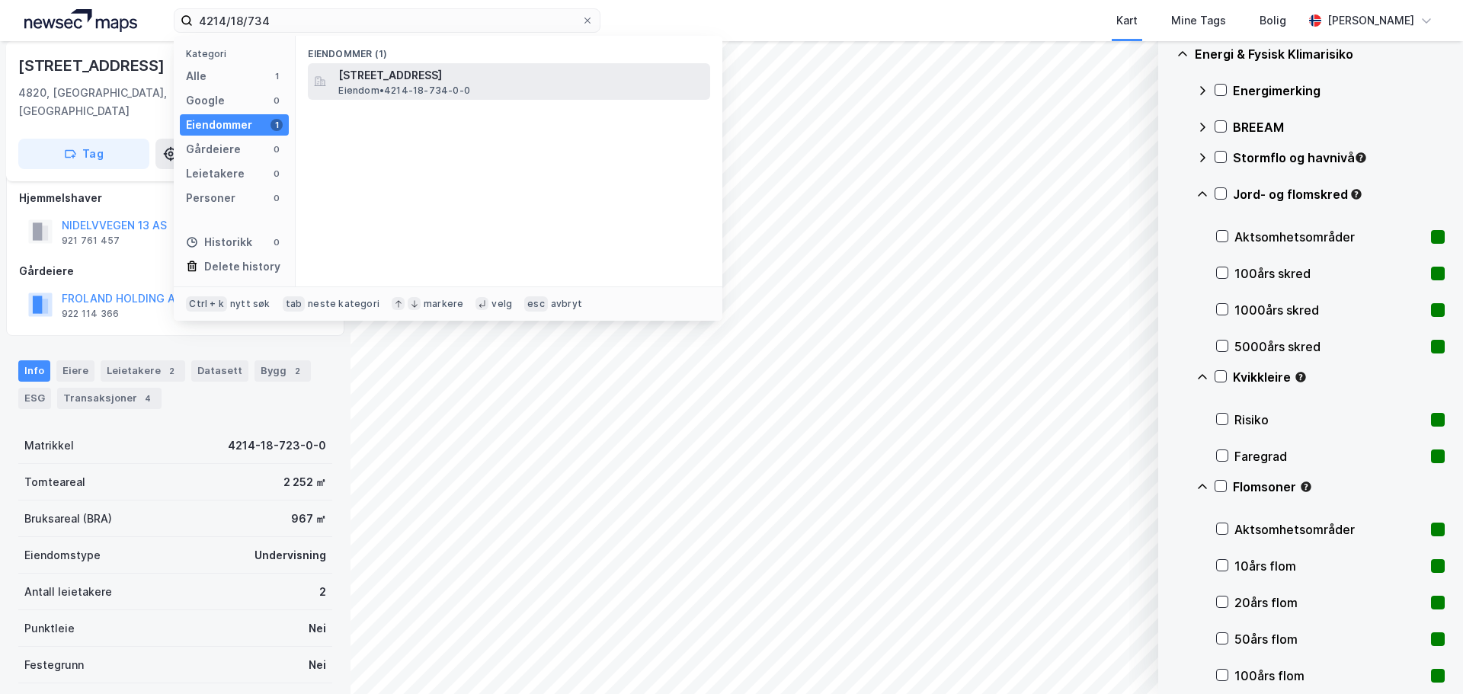
click at [379, 80] on span "Nidelvvegen 15, 4820, FROLAND, FROLAND" at bounding box center [521, 75] width 366 height 18
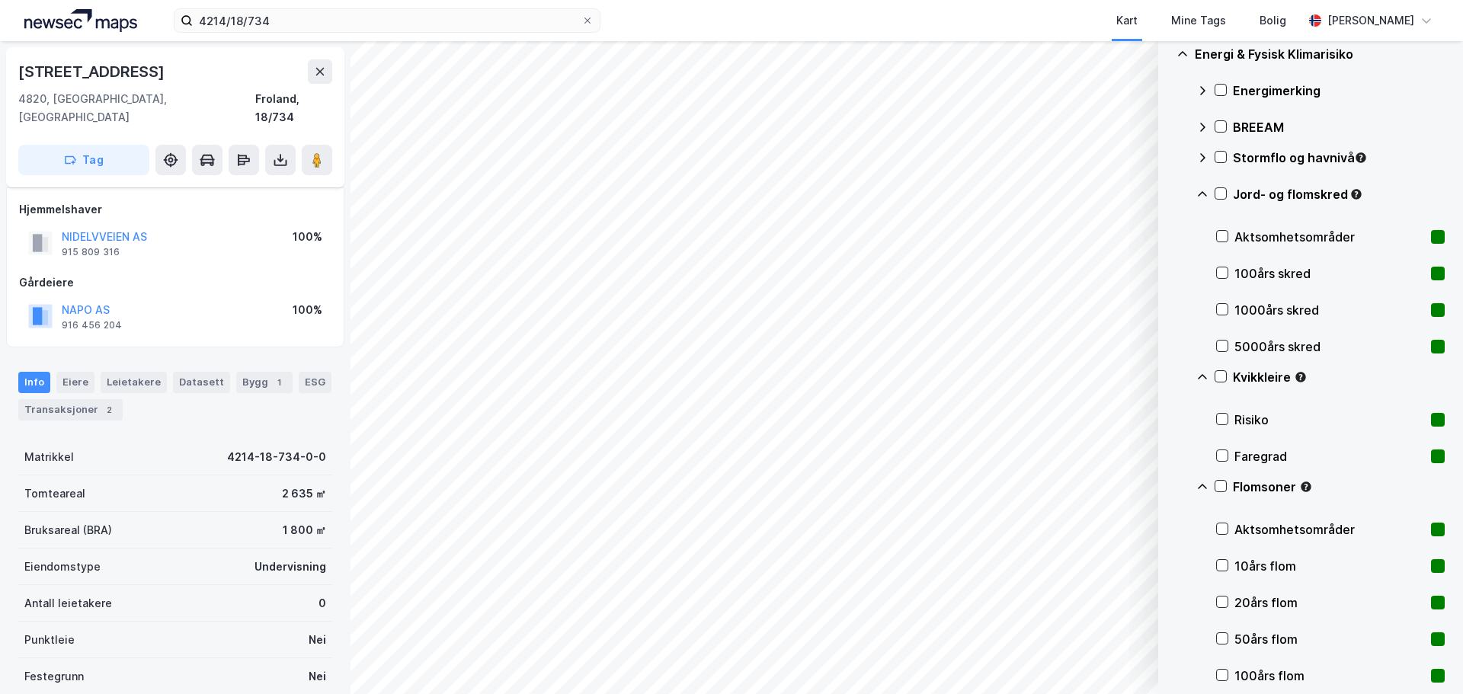
scroll to position [11, 0]
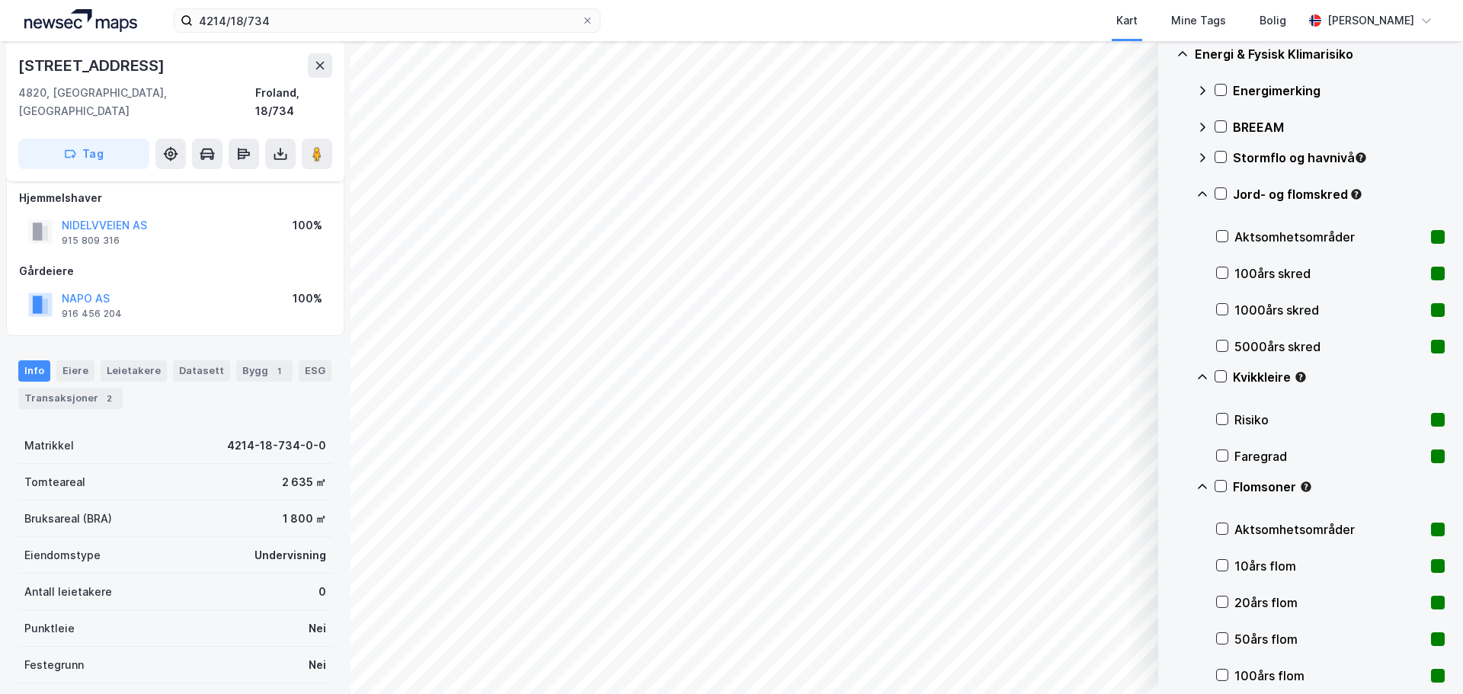
scroll to position [11, 0]
click at [85, 388] on div "Transaksjoner 2" at bounding box center [70, 398] width 104 height 21
